Goal: Check status: Check status

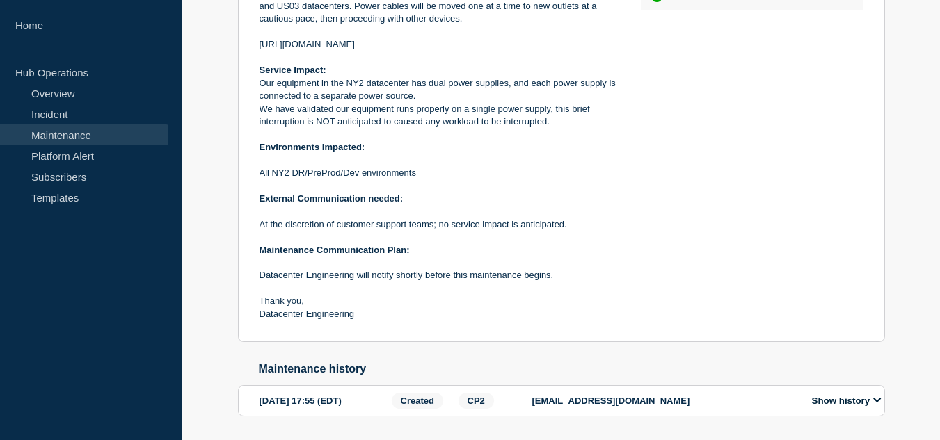
scroll to position [486, 0]
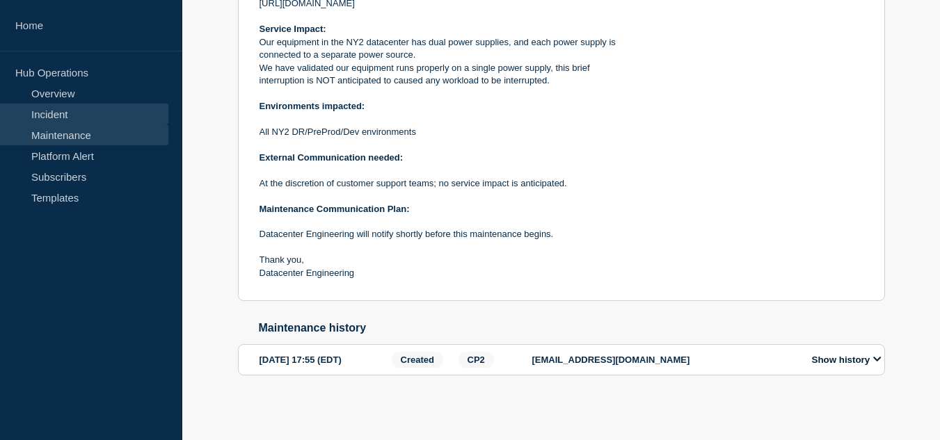
click at [66, 110] on link "Incident" at bounding box center [84, 114] width 168 height 21
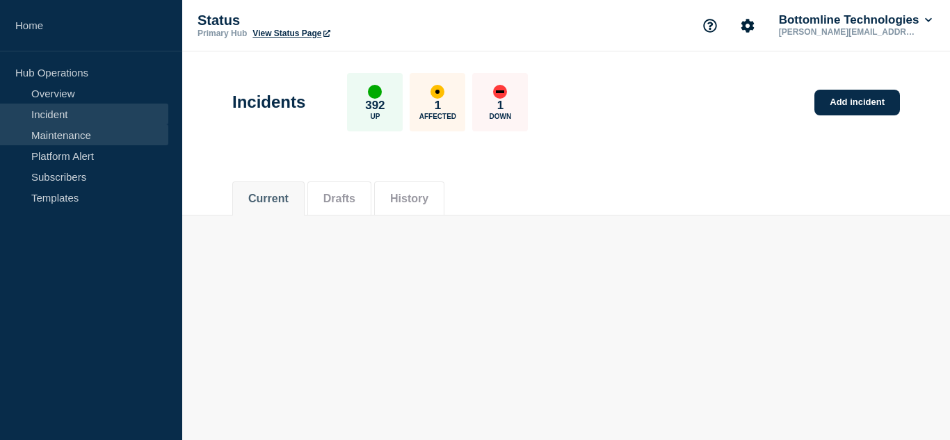
click at [73, 135] on link "Maintenance" at bounding box center [84, 134] width 168 height 21
